Goal: Transaction & Acquisition: Purchase product/service

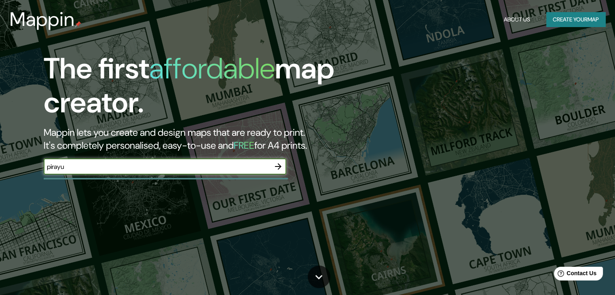
type input "pirayu"
click at [561, 22] on button "Create your map" at bounding box center [575, 19] width 59 height 15
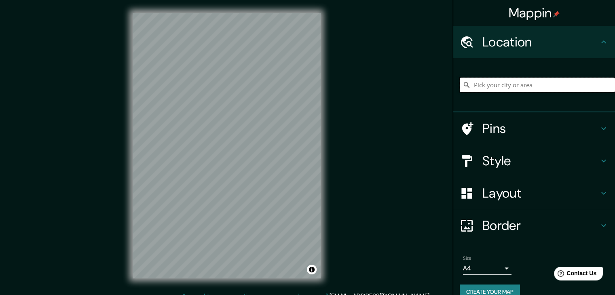
click at [518, 86] on input "Pick your city or area" at bounding box center [537, 85] width 155 height 15
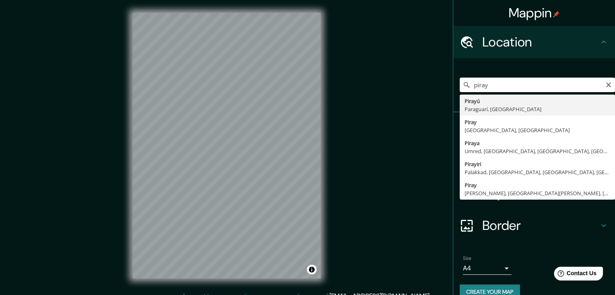
type input "Pirayú, Paraguarí, [GEOGRAPHIC_DATA]"
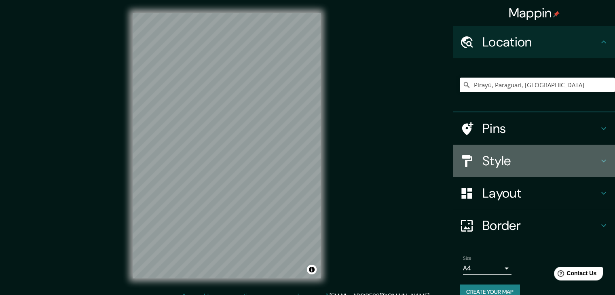
click at [525, 169] on div "Style" at bounding box center [534, 161] width 162 height 32
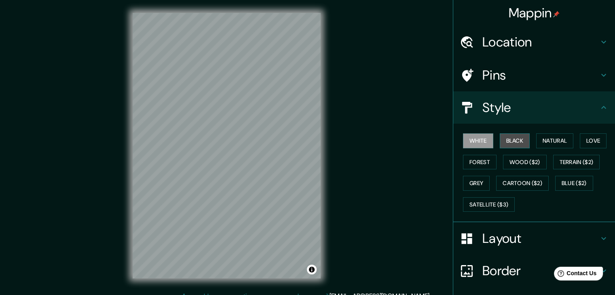
click at [507, 138] on button "Black" at bounding box center [515, 140] width 30 height 15
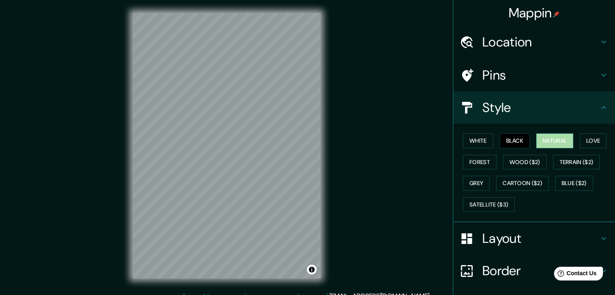
click at [562, 145] on button "Natural" at bounding box center [554, 140] width 37 height 15
drag, startPoint x: 550, startPoint y: 146, endPoint x: 408, endPoint y: 244, distance: 172.1
click at [408, 244] on div "Mappin Location [GEOGRAPHIC_DATA], [GEOGRAPHIC_DATA], [GEOGRAPHIC_DATA] Pins St…" at bounding box center [307, 152] width 615 height 304
click at [597, 141] on button "Love" at bounding box center [593, 140] width 27 height 15
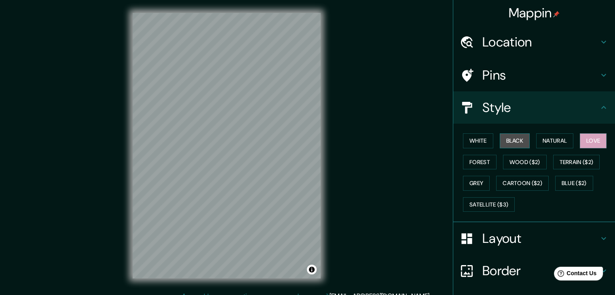
click at [505, 144] on button "Black" at bounding box center [515, 140] width 30 height 15
click at [584, 146] on button "Love" at bounding box center [593, 140] width 27 height 15
click at [481, 159] on button "Forest" at bounding box center [480, 162] width 34 height 15
click at [363, 203] on div "Mappin Location [GEOGRAPHIC_DATA], [GEOGRAPHIC_DATA], [GEOGRAPHIC_DATA] Pins St…" at bounding box center [307, 152] width 615 height 304
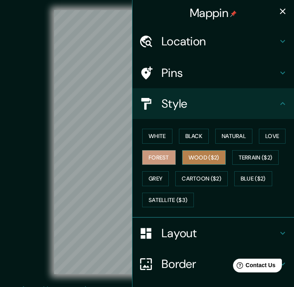
click at [213, 159] on button "Wood ($2)" at bounding box center [204, 157] width 44 height 15
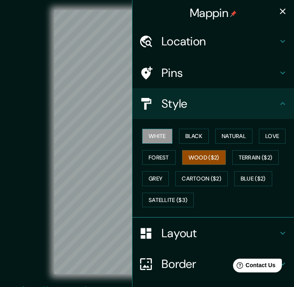
drag, startPoint x: 126, startPoint y: 139, endPoint x: 146, endPoint y: 139, distance: 19.8
click at [146, 139] on div "Mappin Location [GEOGRAPHIC_DATA], [GEOGRAPHIC_DATA], [GEOGRAPHIC_DATA] Pins St…" at bounding box center [213, 143] width 162 height 287
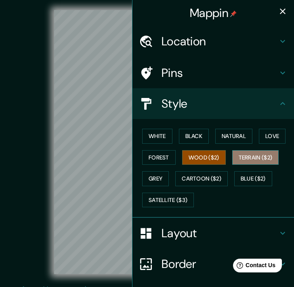
click at [256, 157] on button "Terrain ($2)" at bounding box center [255, 157] width 47 height 15
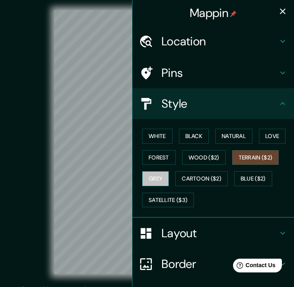
click at [160, 182] on button "Grey" at bounding box center [155, 178] width 27 height 15
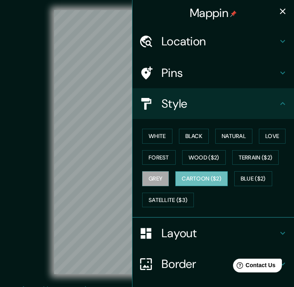
click at [208, 178] on button "Cartoon ($2)" at bounding box center [201, 178] width 53 height 15
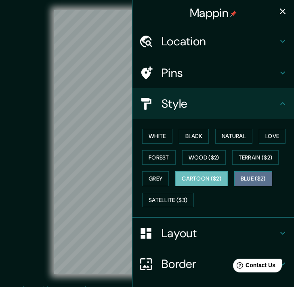
click at [243, 180] on button "Blue ($2)" at bounding box center [254, 178] width 38 height 15
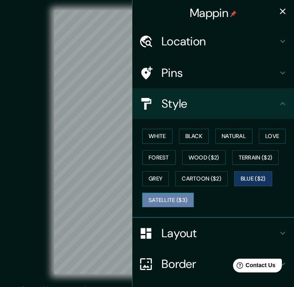
click at [175, 194] on button "Satellite ($3)" at bounding box center [168, 199] width 52 height 15
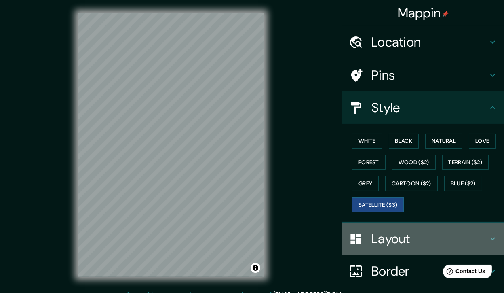
click at [372, 243] on h4 "Layout" at bounding box center [430, 238] width 116 height 16
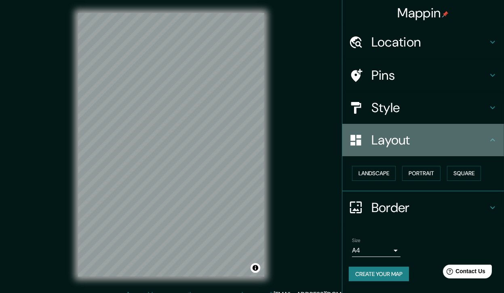
click at [402, 153] on div "Layout" at bounding box center [423, 140] width 162 height 32
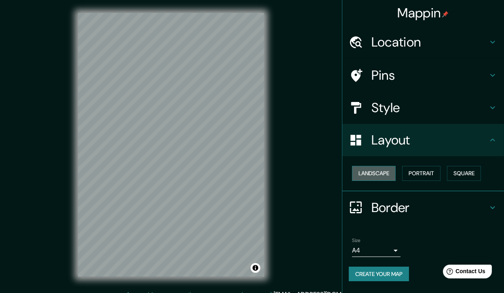
click at [390, 173] on button "Landscape" at bounding box center [374, 173] width 44 height 15
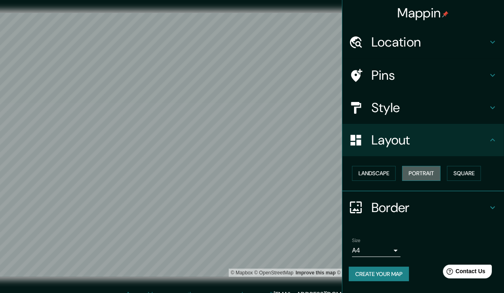
click at [423, 177] on button "Portrait" at bounding box center [421, 173] width 38 height 15
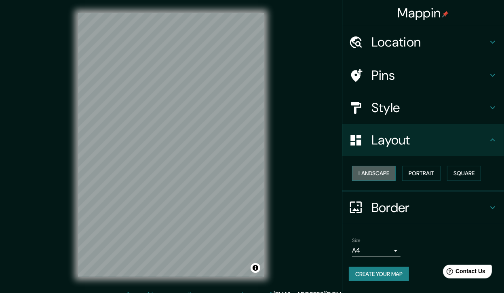
click at [391, 175] on button "Landscape" at bounding box center [374, 173] width 44 height 15
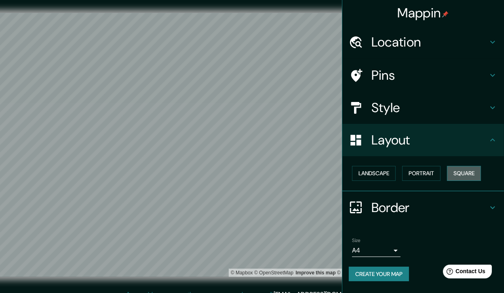
click at [467, 175] on button "Square" at bounding box center [464, 173] width 34 height 15
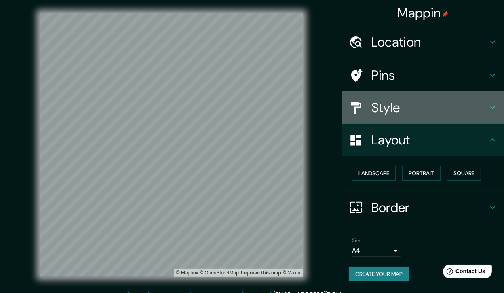
click at [411, 104] on h4 "Style" at bounding box center [430, 107] width 116 height 16
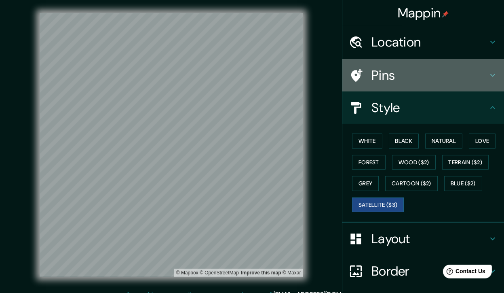
click at [382, 82] on h4 "Pins" at bounding box center [430, 75] width 116 height 16
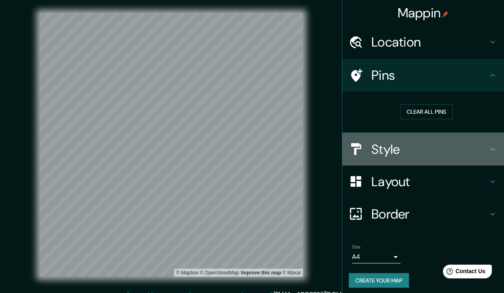
click at [390, 136] on div "Style" at bounding box center [423, 149] width 162 height 32
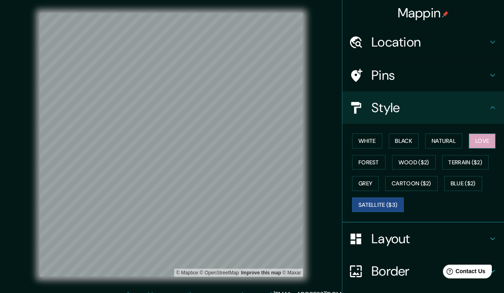
click at [490, 146] on button "Love" at bounding box center [482, 140] width 27 height 15
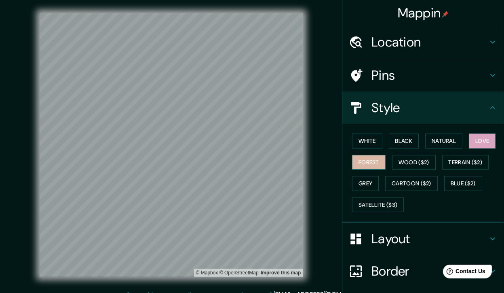
click at [353, 168] on button "Forest" at bounding box center [369, 162] width 34 height 15
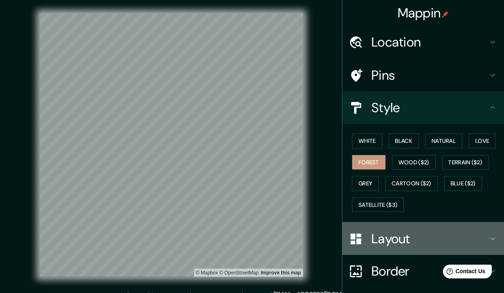
click at [373, 245] on h4 "Layout" at bounding box center [430, 238] width 116 height 16
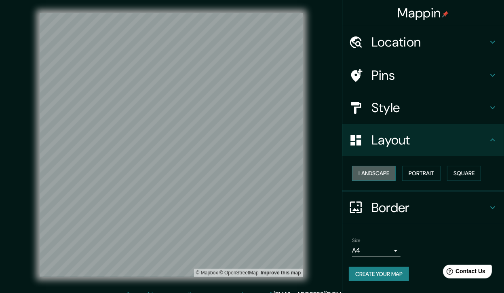
click at [382, 179] on button "Landscape" at bounding box center [374, 173] width 44 height 15
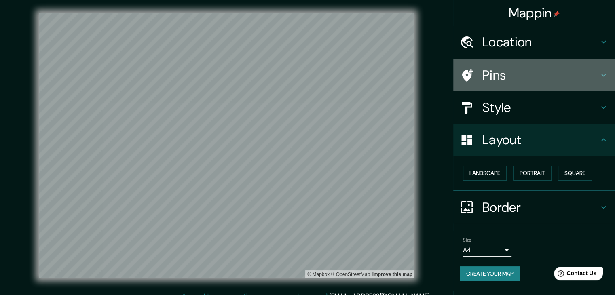
click at [497, 76] on h4 "Pins" at bounding box center [540, 75] width 116 height 16
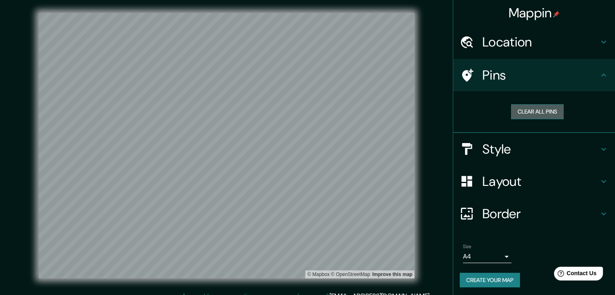
click at [524, 117] on button "Clear all pins" at bounding box center [537, 111] width 53 height 15
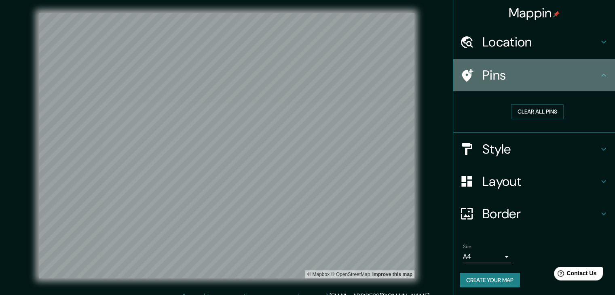
click at [513, 73] on h4 "Pins" at bounding box center [540, 75] width 116 height 16
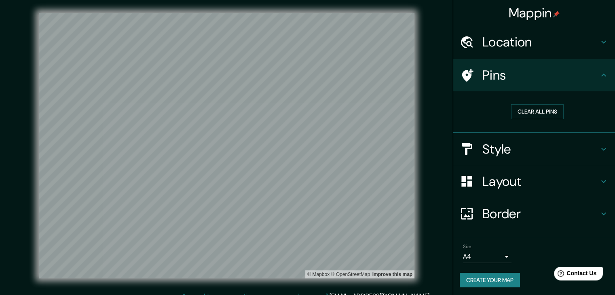
click at [513, 73] on h4 "Pins" at bounding box center [540, 75] width 116 height 16
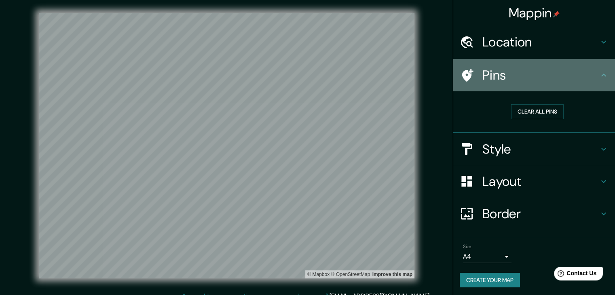
click at [515, 80] on h4 "Pins" at bounding box center [540, 75] width 116 height 16
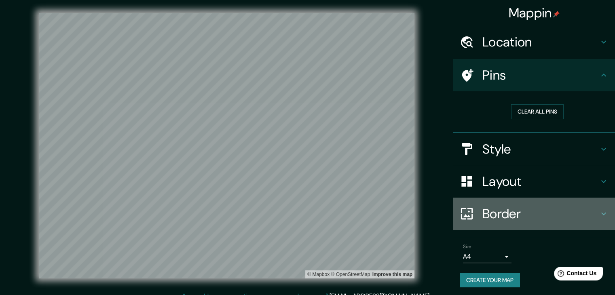
click at [505, 214] on h4 "Border" at bounding box center [540, 214] width 116 height 16
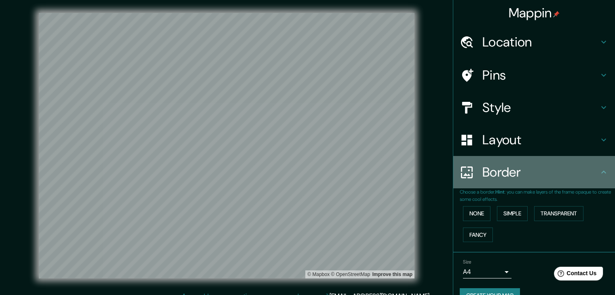
click at [513, 181] on div "Border" at bounding box center [534, 172] width 162 height 32
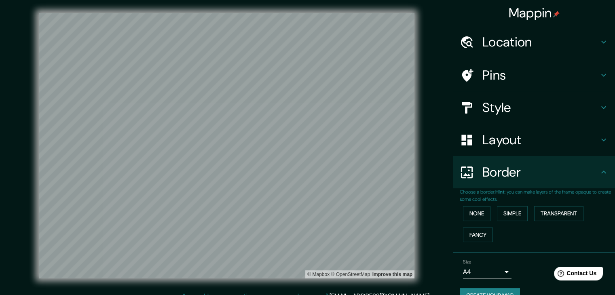
scroll to position [17, 0]
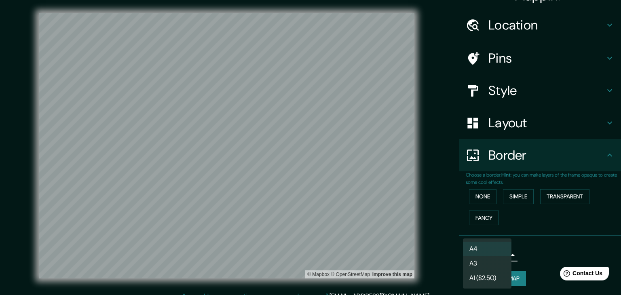
click at [501, 255] on body "Mappin Location [GEOGRAPHIC_DATA], [GEOGRAPHIC_DATA], [GEOGRAPHIC_DATA] Pins St…" at bounding box center [310, 147] width 621 height 295
click at [531, 256] on div at bounding box center [310, 147] width 621 height 295
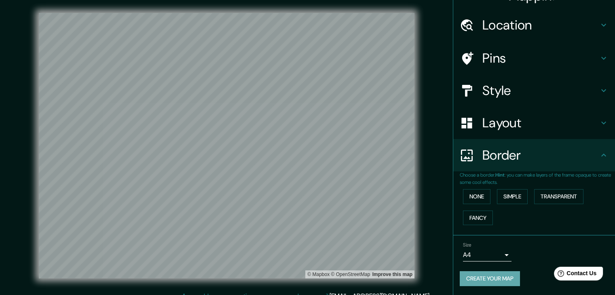
click at [511, 272] on button "Create your map" at bounding box center [490, 278] width 60 height 15
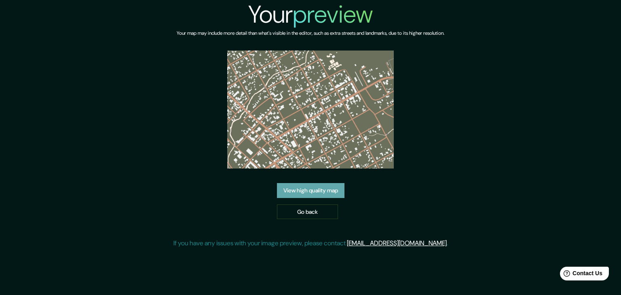
click at [296, 187] on link "View high quality map" at bounding box center [311, 190] width 68 height 15
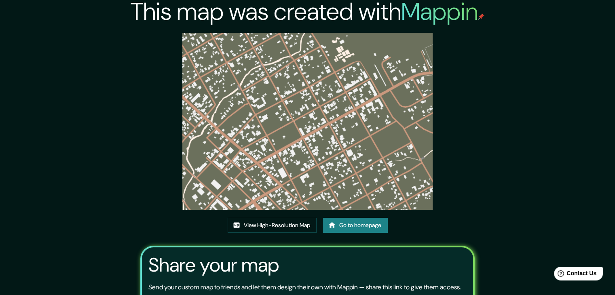
scroll to position [3, 0]
click at [260, 141] on img at bounding box center [307, 120] width 250 height 177
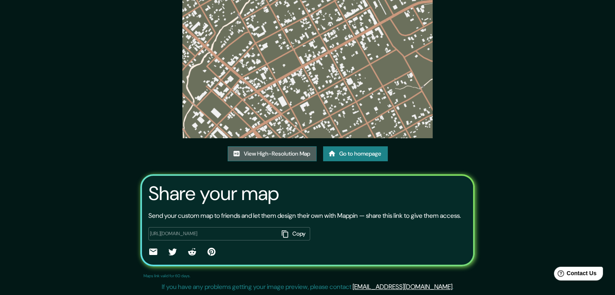
click at [277, 149] on link "View High-Resolution Map" at bounding box center [272, 153] width 89 height 15
